Goal: Task Accomplishment & Management: Manage account settings

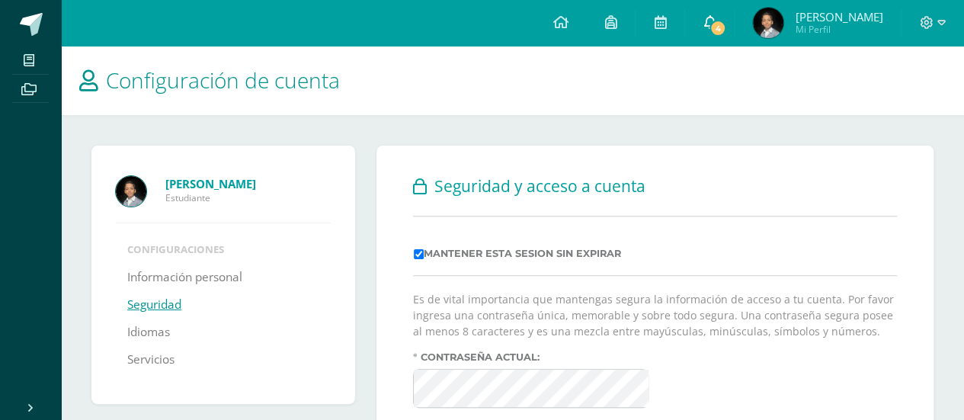
click at [716, 19] on icon at bounding box center [710, 22] width 12 height 14
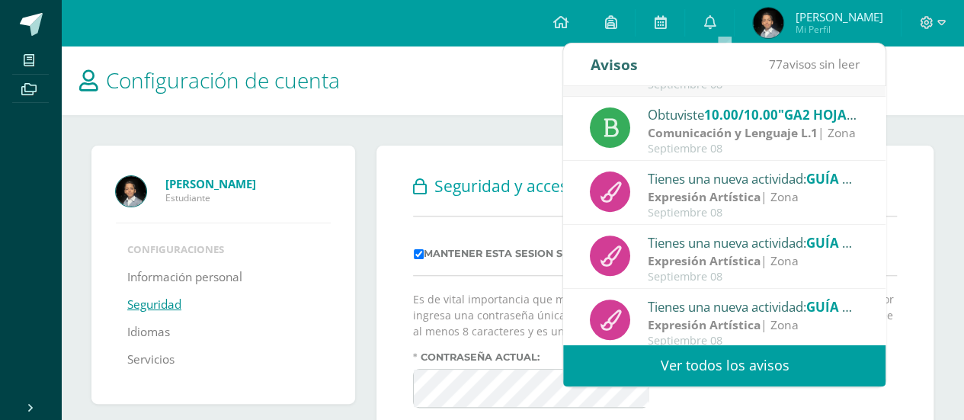
scroll to position [253, 0]
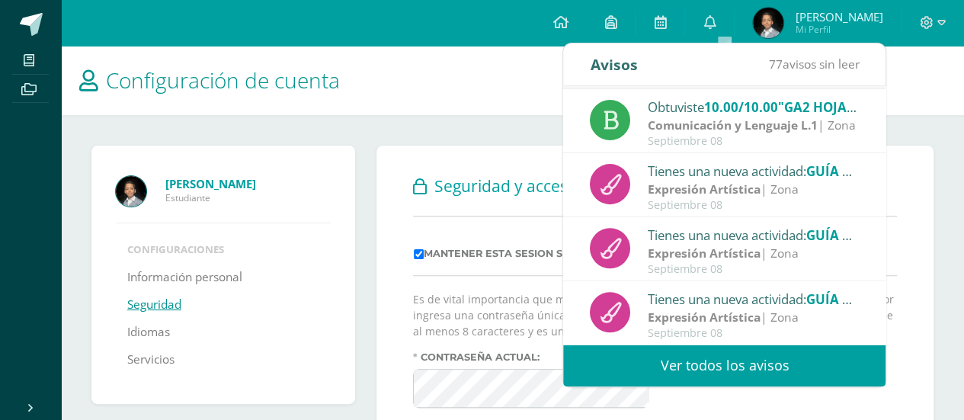
click at [484, 69] on h1 "Configuración de cuenta" at bounding box center [512, 80] width 867 height 69
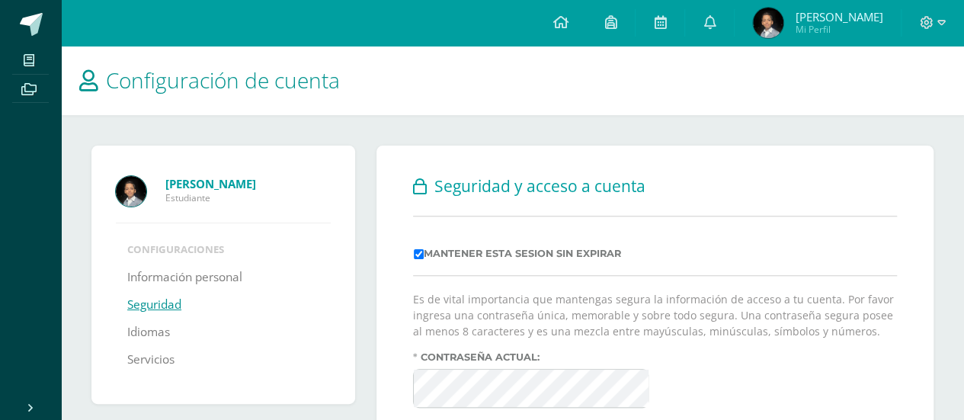
click at [863, 18] on span "Rodrigo Javier" at bounding box center [839, 16] width 88 height 15
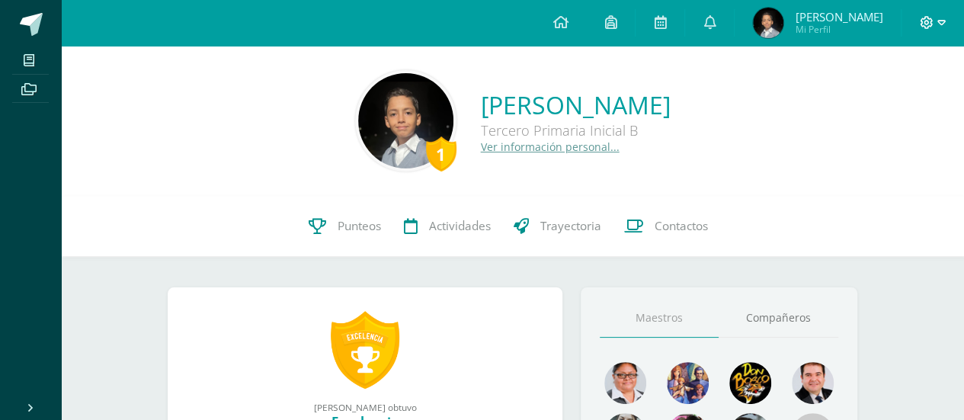
click at [943, 20] on icon at bounding box center [942, 23] width 8 height 14
click at [893, 101] on span "Cerrar sesión" at bounding box center [893, 104] width 69 height 14
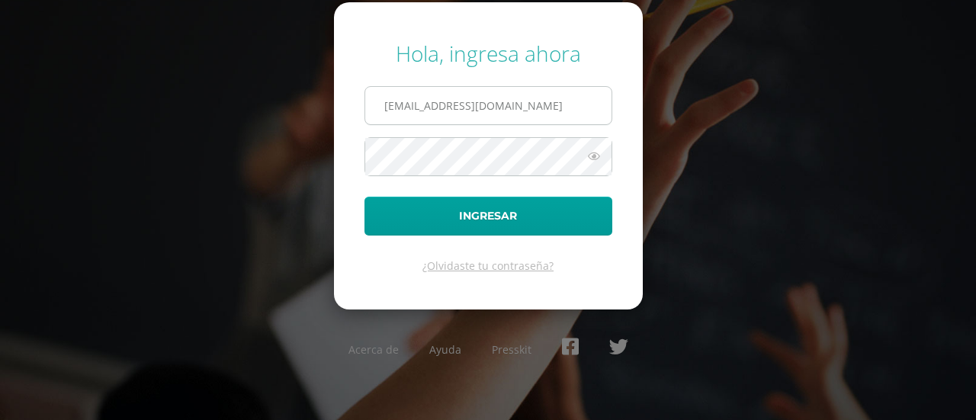
click at [499, 107] on input "rcalderondb25@gmail.com" at bounding box center [488, 105] width 246 height 37
type input "scalderondb25@gmail.com"
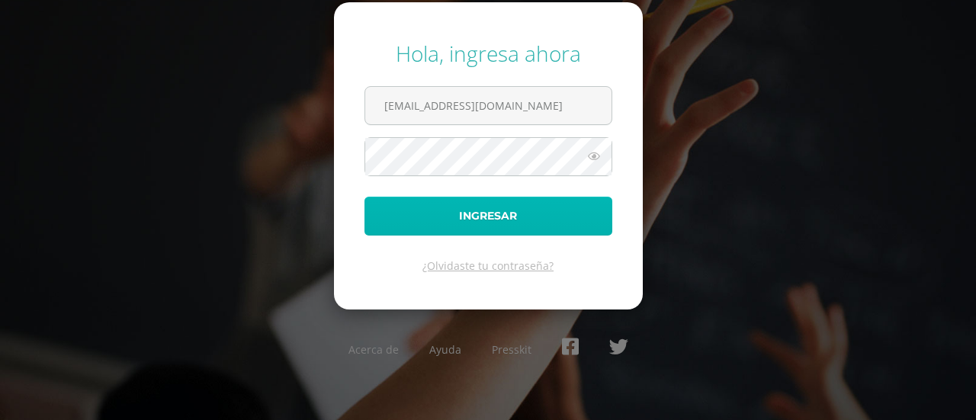
click at [464, 220] on button "Ingresar" at bounding box center [488, 216] width 248 height 39
